Goal: Transaction & Acquisition: Purchase product/service

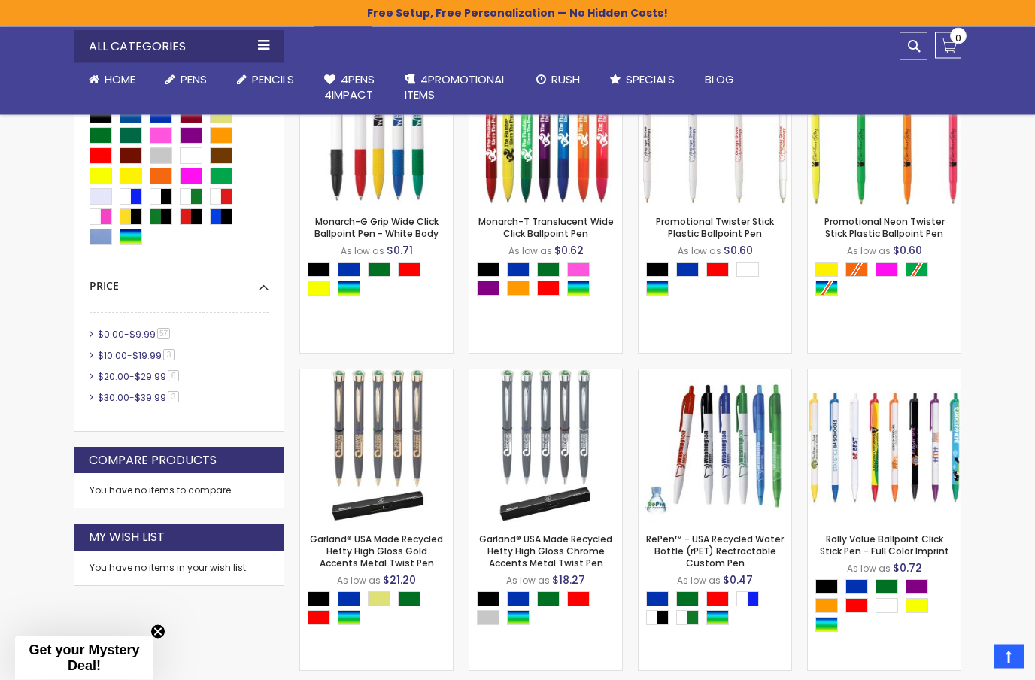
scroll to position [438, 0]
click at [97, 328] on link "$0.00 - $9.99 57 item" at bounding box center [134, 334] width 81 height 13
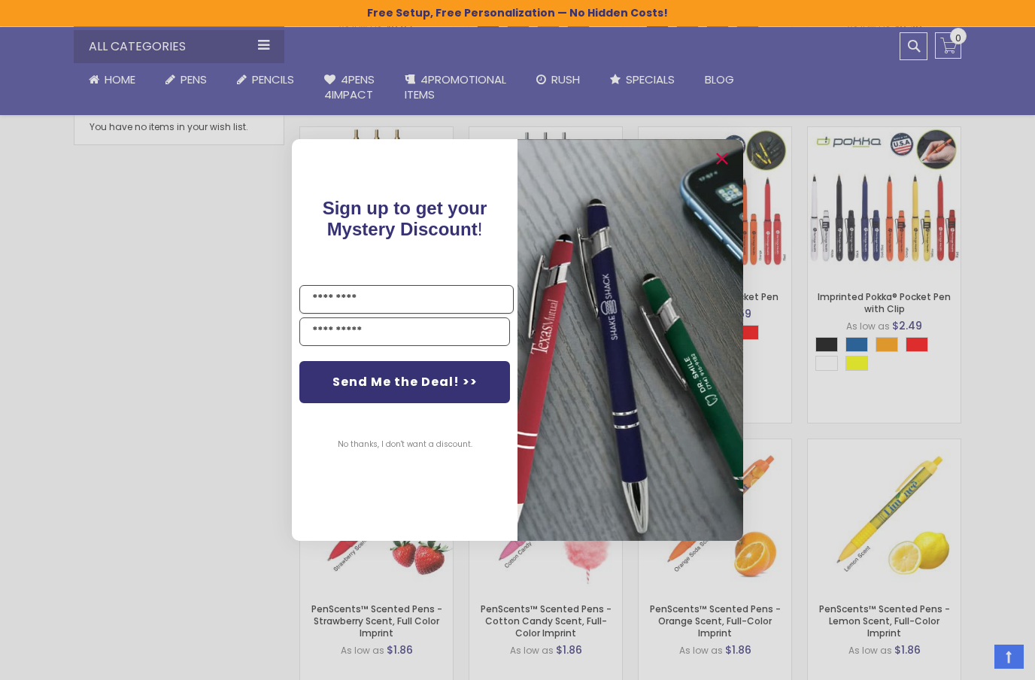
scroll to position [1003, 0]
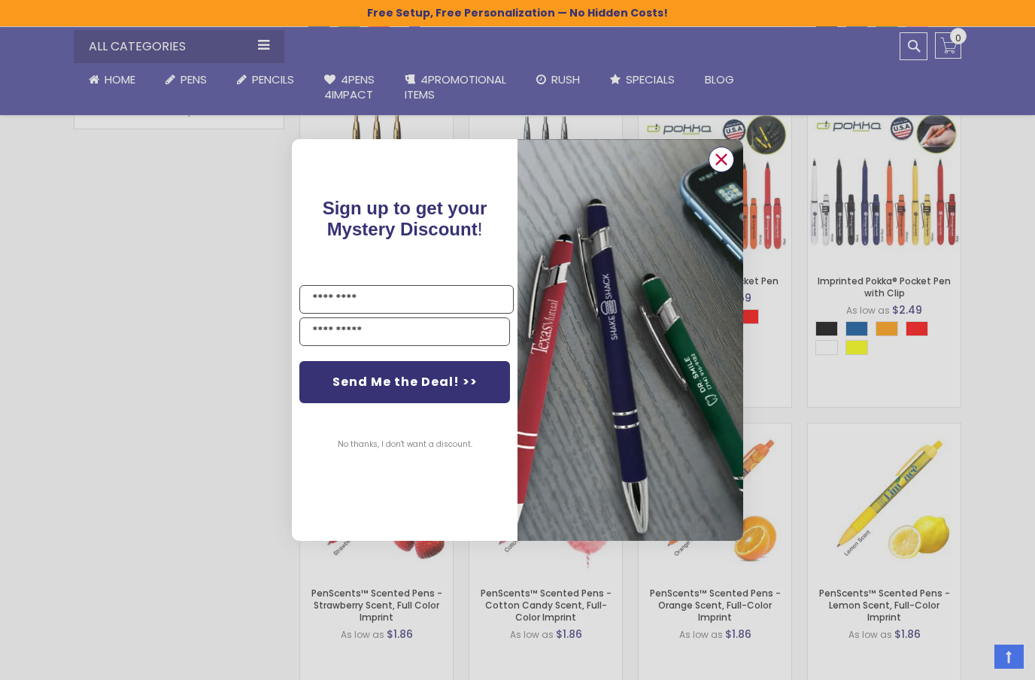
click at [722, 163] on circle "Close dialog" at bounding box center [721, 159] width 23 height 23
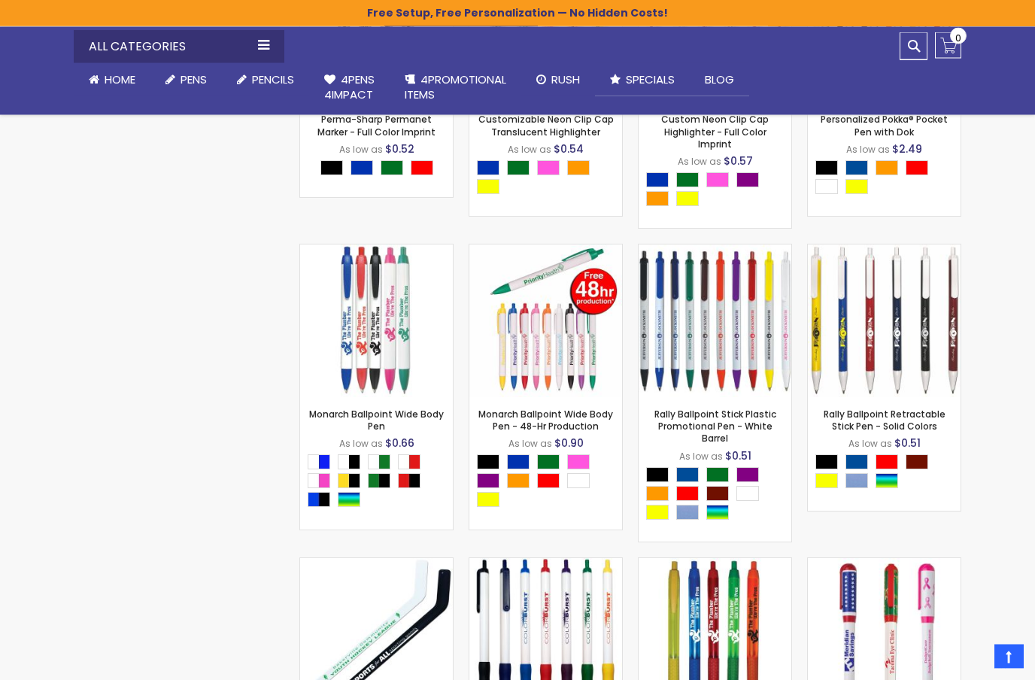
scroll to position [3459, 0]
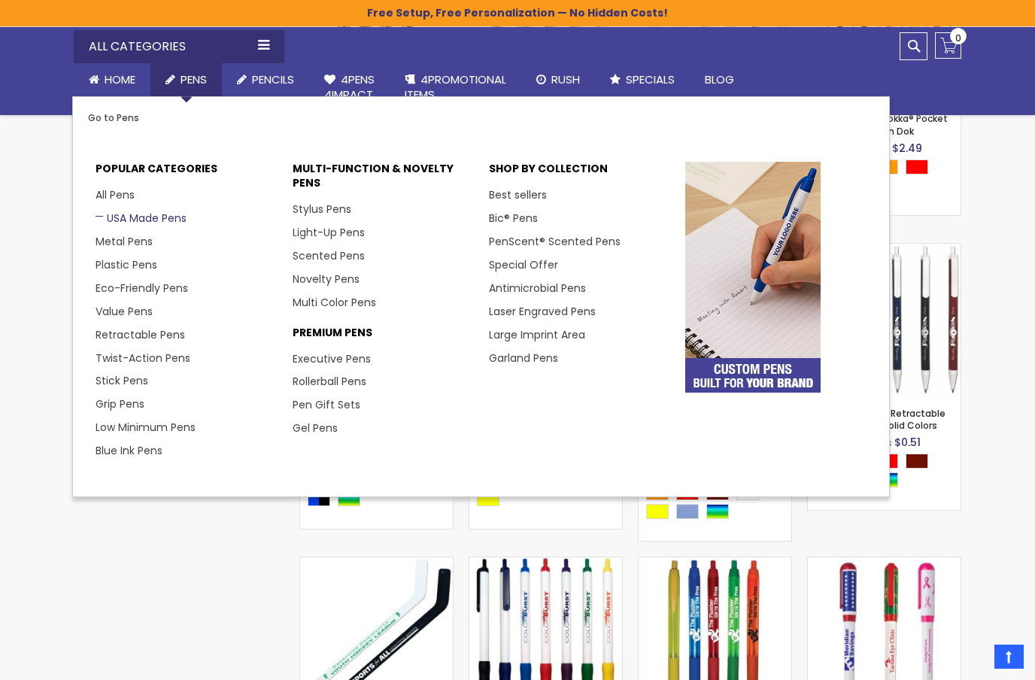
click at [164, 212] on link "USA Made Pens" at bounding box center [141, 218] width 91 height 15
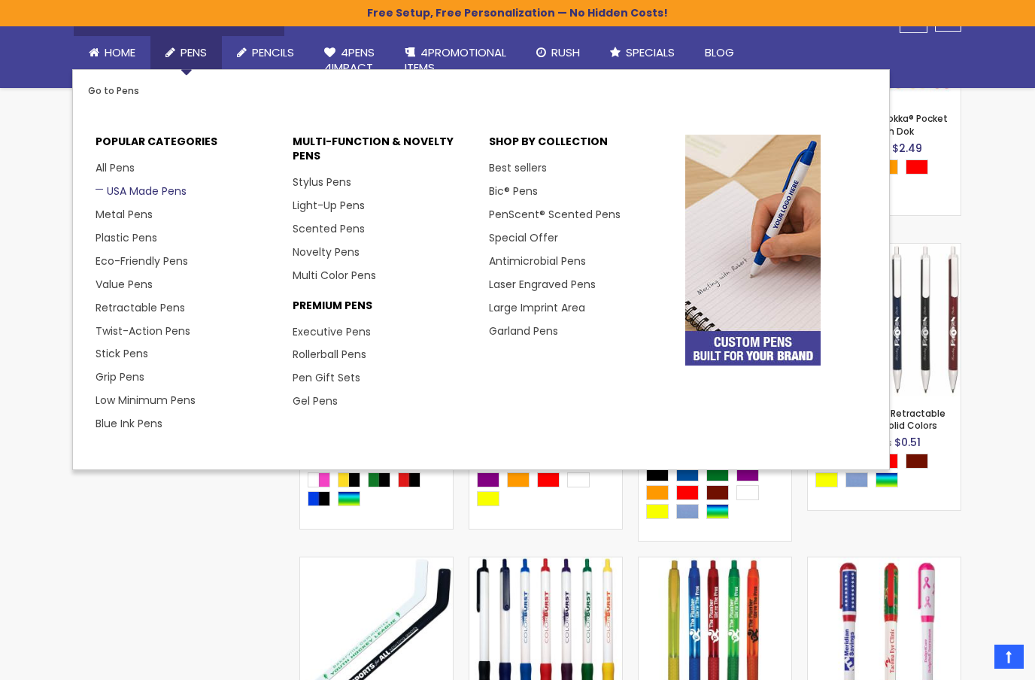
scroll to position [3520, 0]
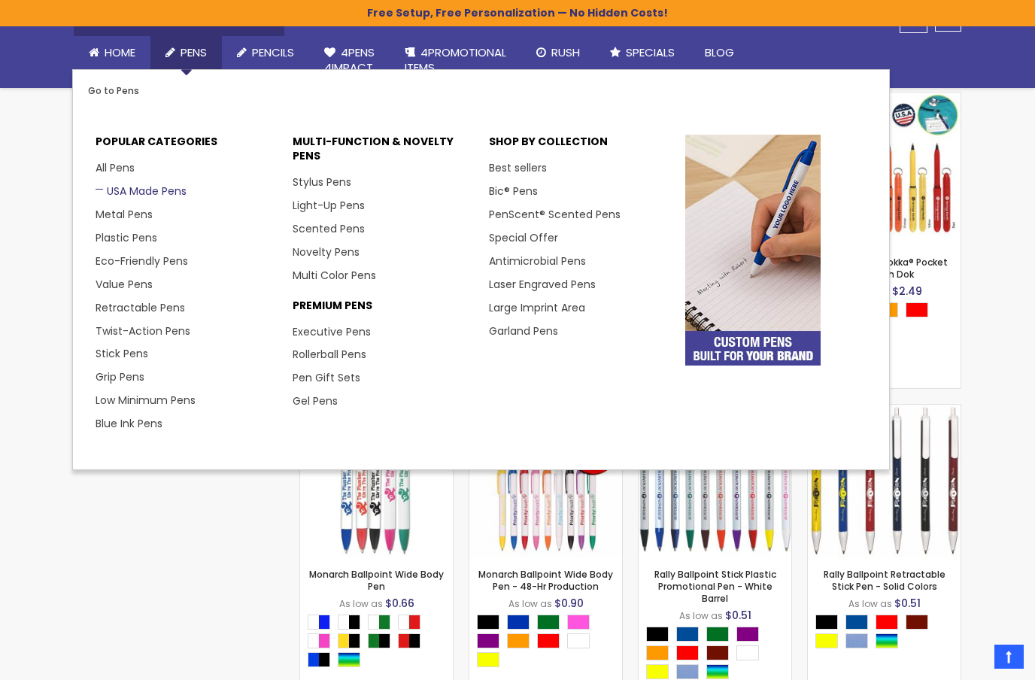
scroll to position [438, 0]
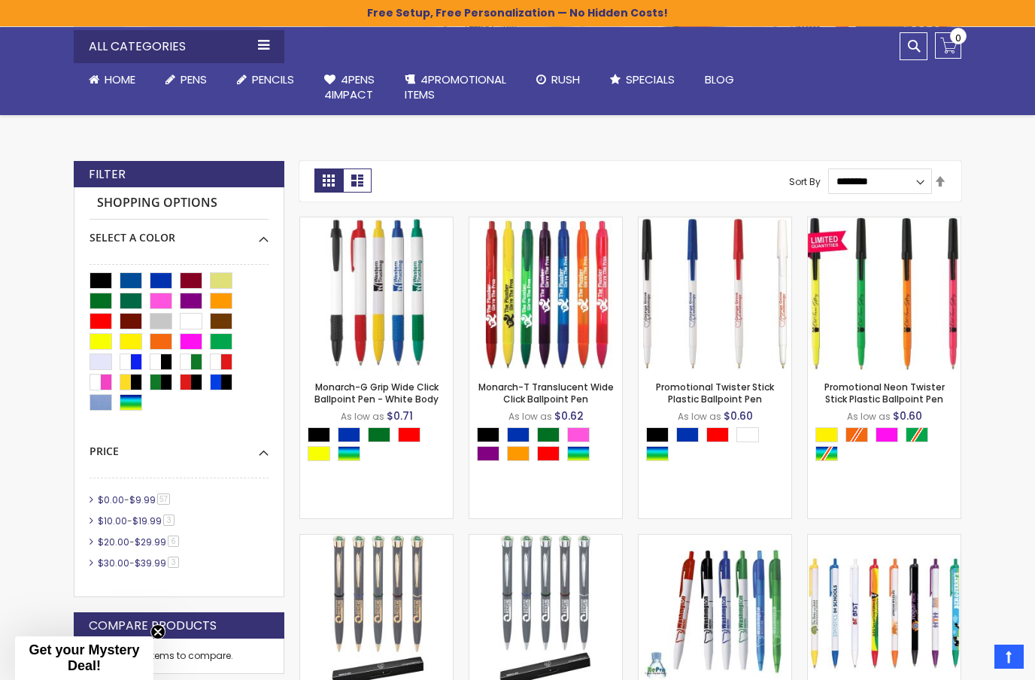
scroll to position [272, 0]
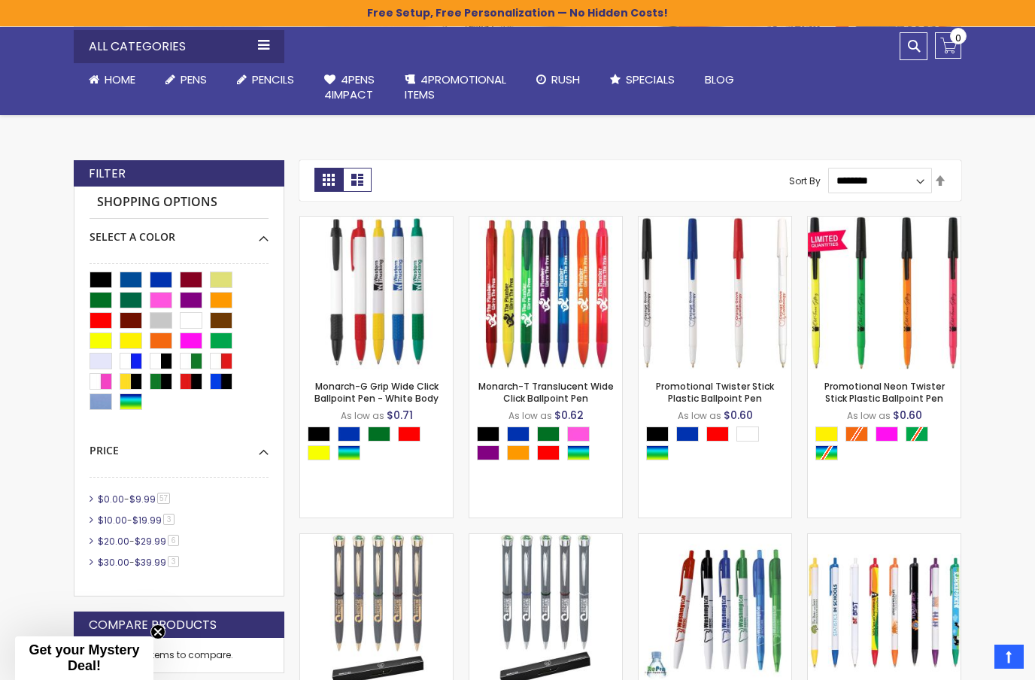
click at [90, 495] on li "$0.00 - $9.99 57 item" at bounding box center [179, 500] width 179 height 14
click at [94, 494] on link "$0.00 - $9.99 57 item" at bounding box center [134, 499] width 81 height 13
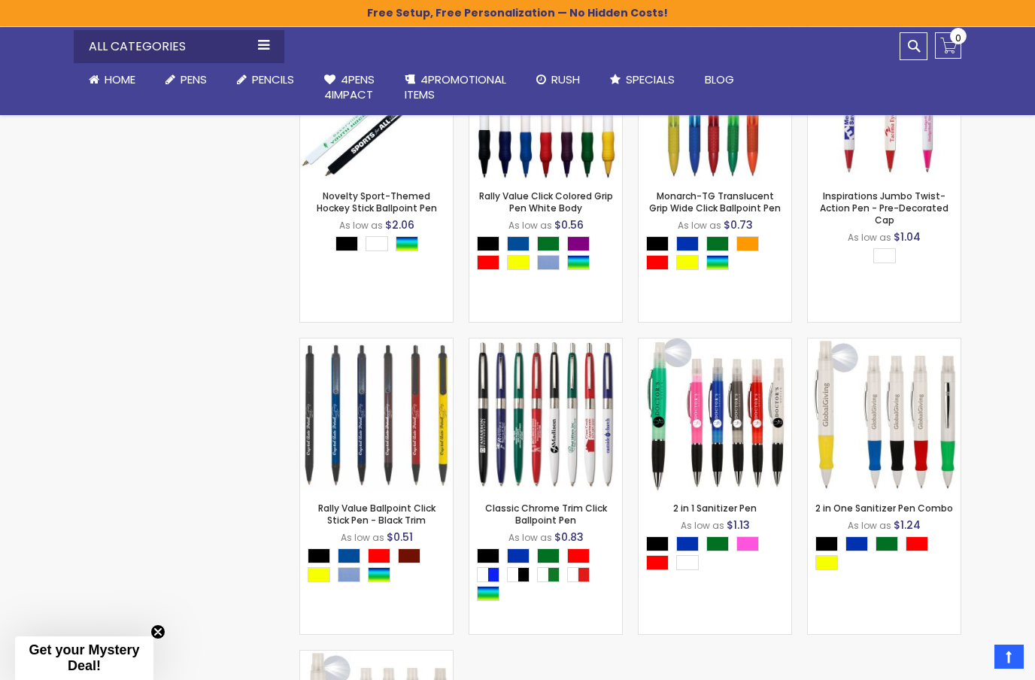
scroll to position [4210, 0]
